Goal: Information Seeking & Learning: Learn about a topic

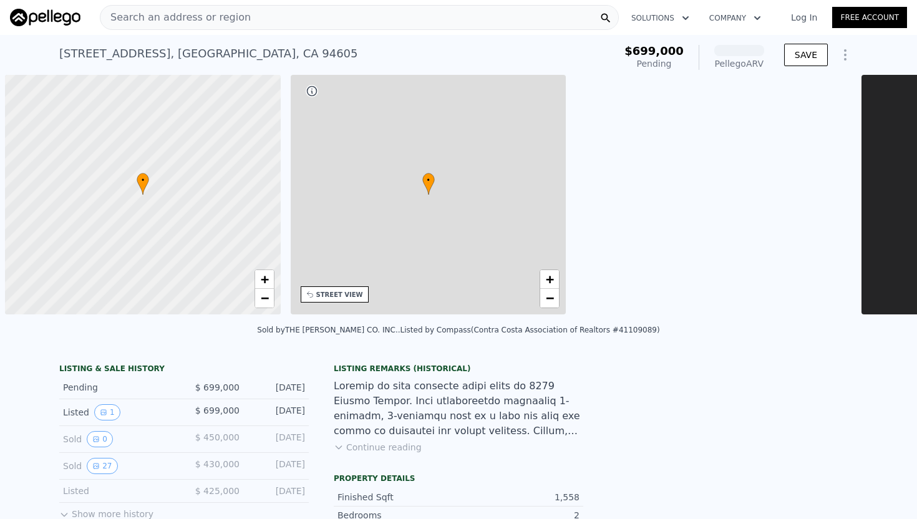
scroll to position [0, 5]
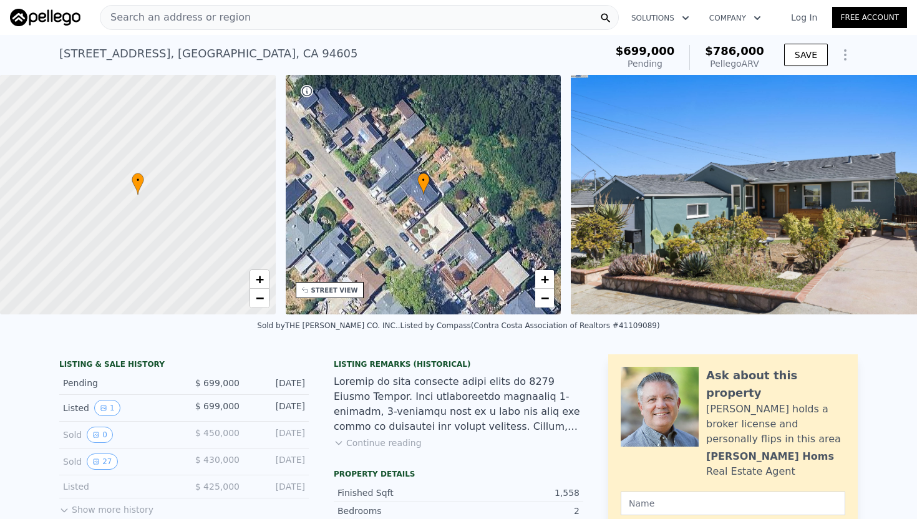
click at [148, 19] on span "Search an address or region" at bounding box center [175, 17] width 150 height 15
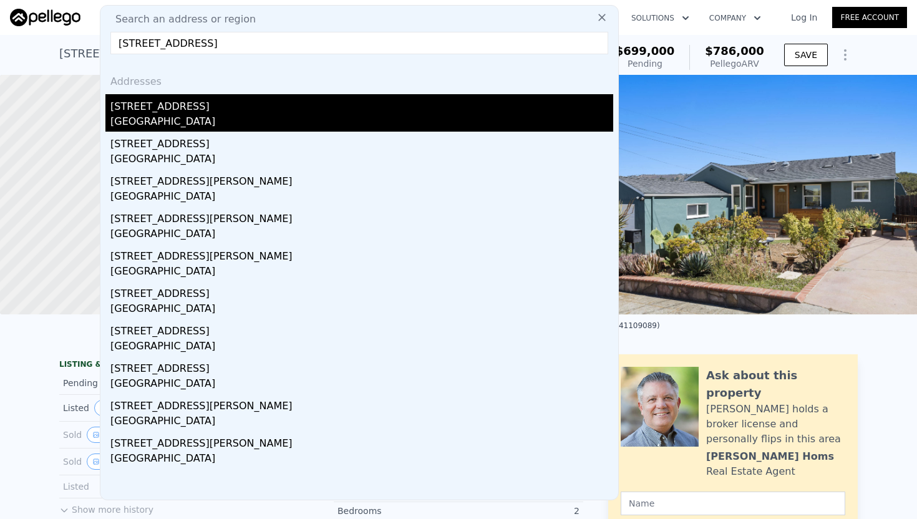
type input "[STREET_ADDRESS]"
click at [244, 105] on div "[STREET_ADDRESS]" at bounding box center [361, 104] width 503 height 20
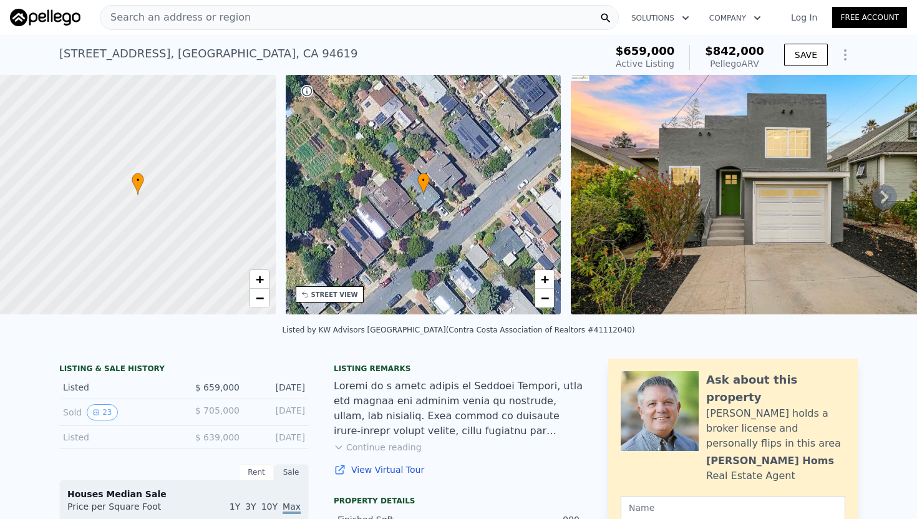
scroll to position [193, 0]
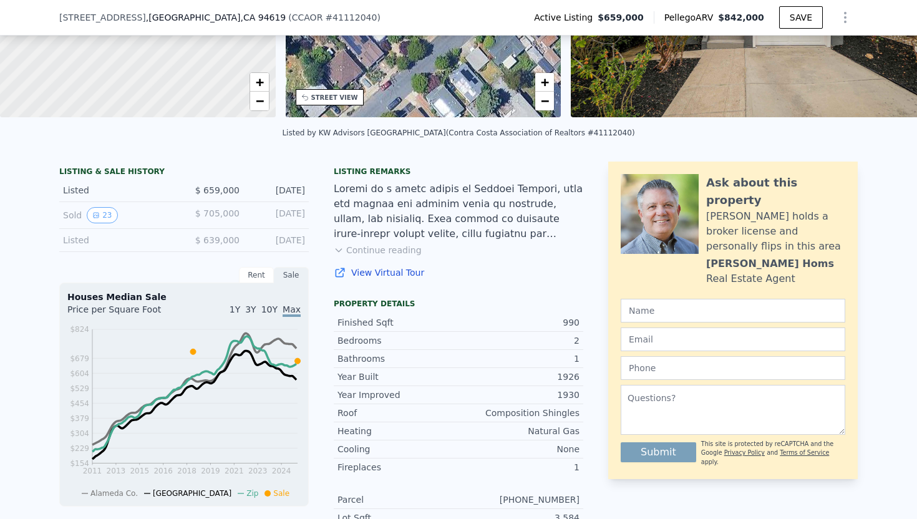
click at [370, 252] on button "Continue reading" at bounding box center [378, 250] width 88 height 12
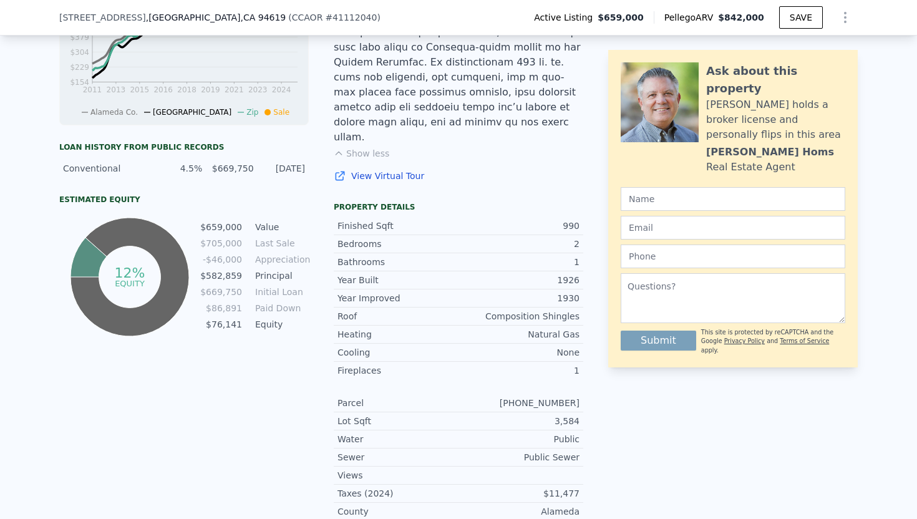
scroll to position [577, 0]
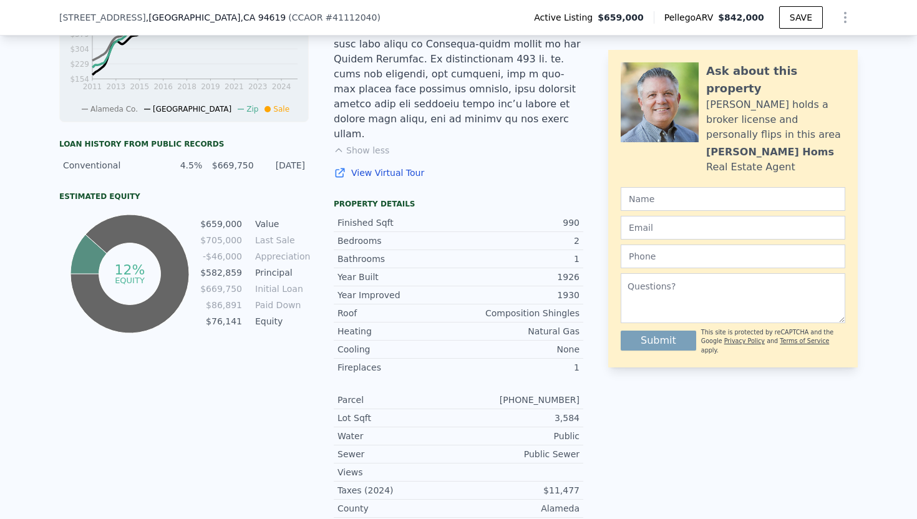
click at [175, 425] on div "LISTING & SALE HISTORY Listed $ 659,000 [DATE] Sold 23 $ 705,000 [DATE] Listed …" at bounding box center [184, 161] width 250 height 768
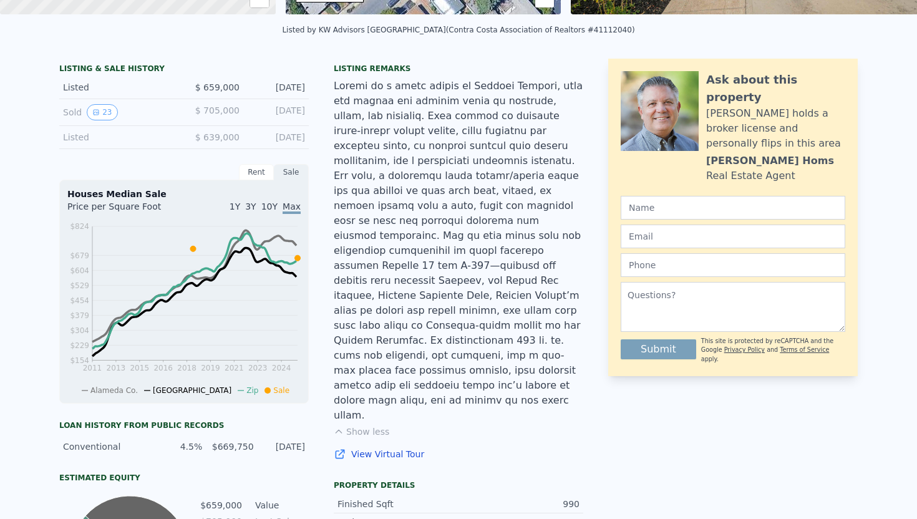
scroll to position [0, 0]
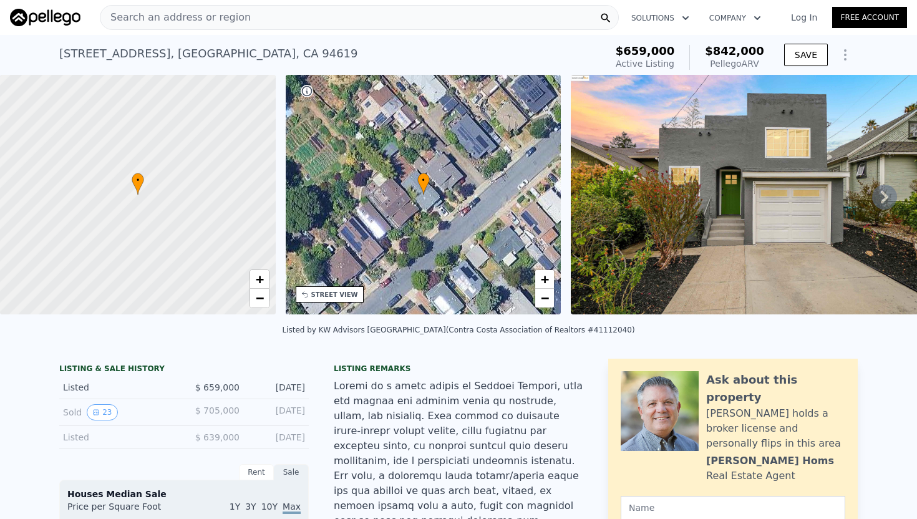
click at [230, 20] on span "Search an address or region" at bounding box center [175, 17] width 150 height 15
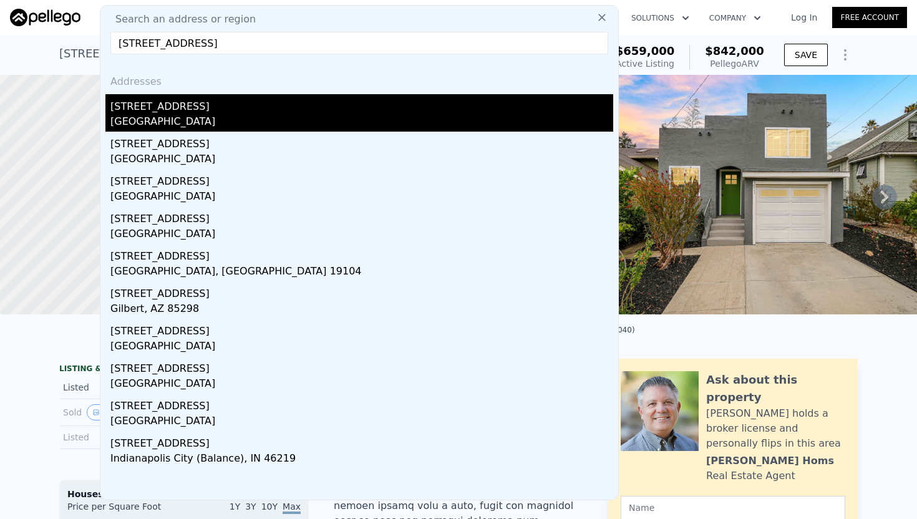
type input "[STREET_ADDRESS]"
click at [205, 109] on div "[STREET_ADDRESS]" at bounding box center [361, 104] width 503 height 20
